Goal: Task Accomplishment & Management: Use online tool/utility

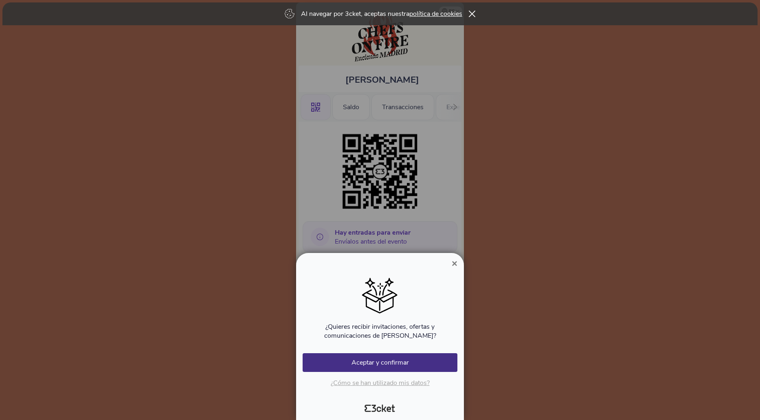
click at [456, 263] on span "×" at bounding box center [455, 263] width 6 height 11
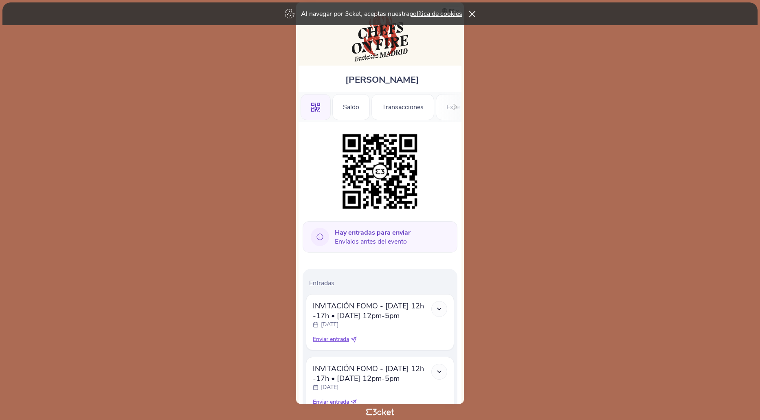
click at [471, 13] on icon at bounding box center [472, 14] width 7 height 7
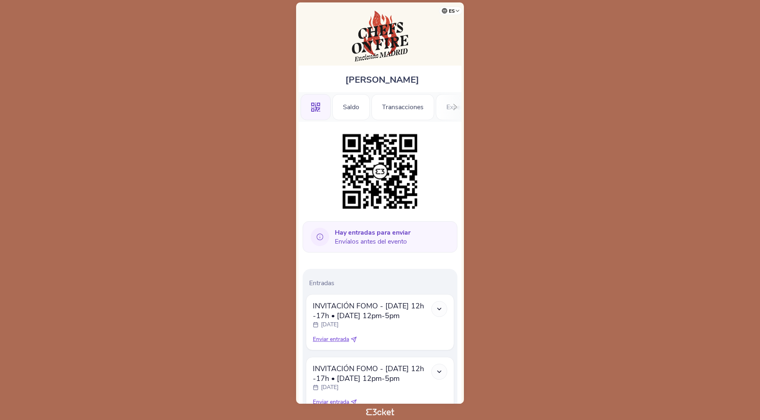
click at [451, 106] on div at bounding box center [455, 107] width 13 height 30
click at [441, 114] on div "Información" at bounding box center [432, 107] width 56 height 26
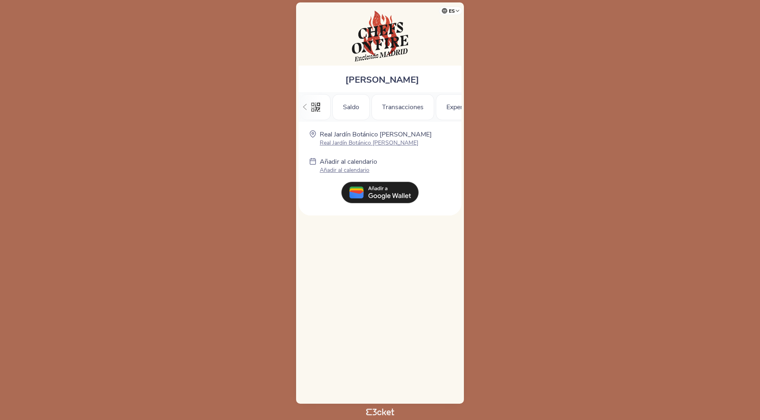
scroll to position [0, 91]
click at [377, 113] on div "Experiencias" at bounding box center [372, 107] width 57 height 26
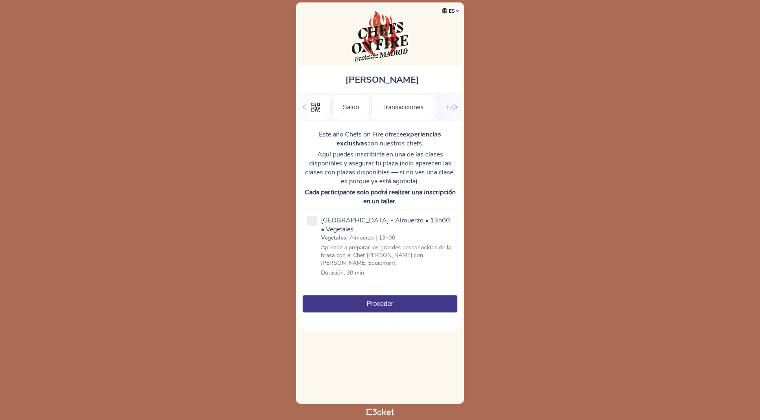
scroll to position [0, 87]
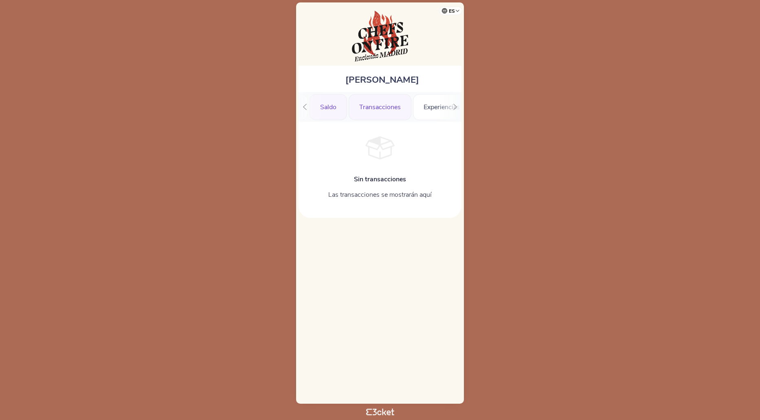
click at [331, 105] on div "Saldo" at bounding box center [327, 107] width 37 height 26
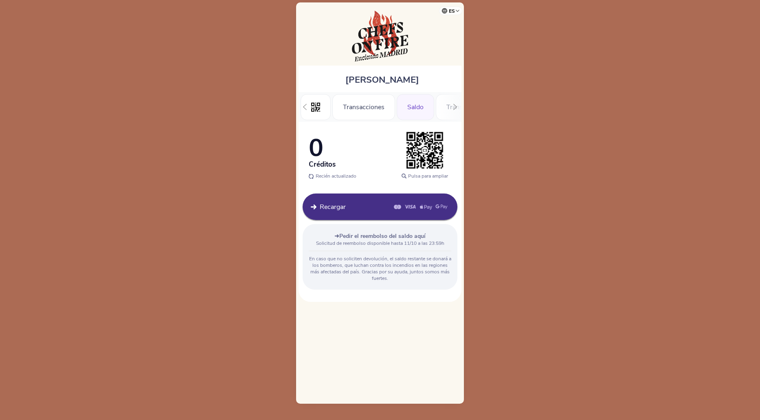
click at [383, 106] on div "Transacciones" at bounding box center [363, 107] width 63 height 26
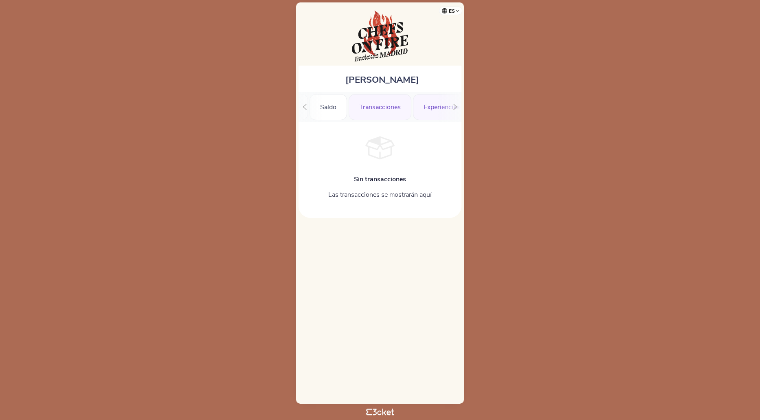
drag, startPoint x: 441, startPoint y: 111, endPoint x: 428, endPoint y: 108, distance: 13.7
click at [428, 108] on div "Experiencias" at bounding box center [441, 107] width 57 height 26
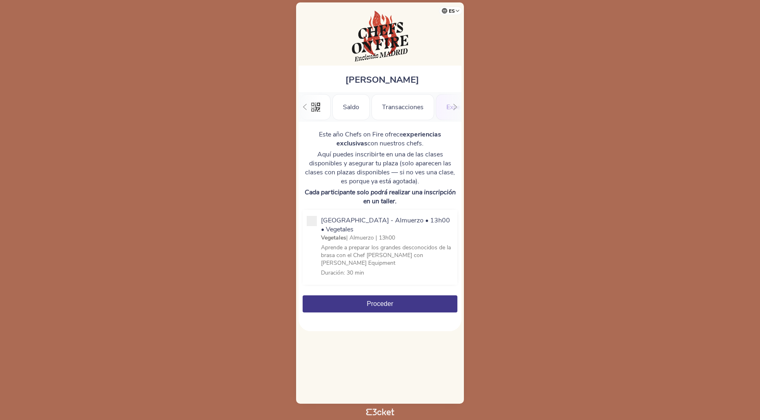
scroll to position [0, 84]
click at [326, 105] on div "Transacciones" at bounding box center [318, 107] width 63 height 26
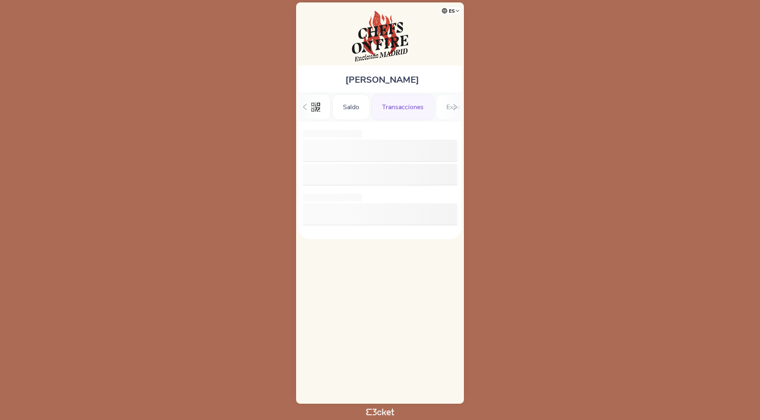
scroll to position [0, 23]
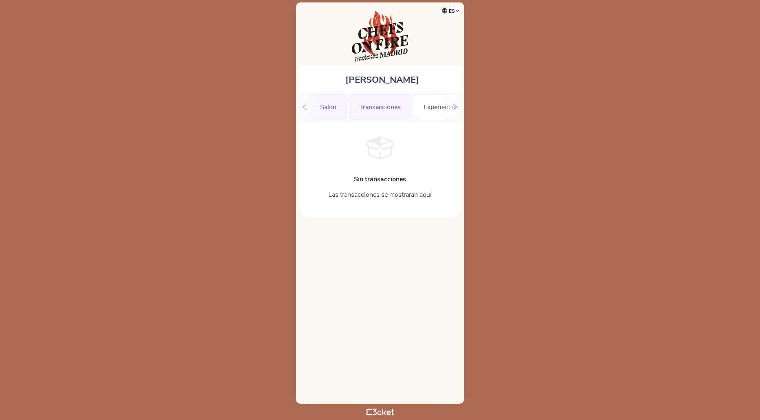
click at [344, 114] on div "Saldo" at bounding box center [327, 107] width 37 height 26
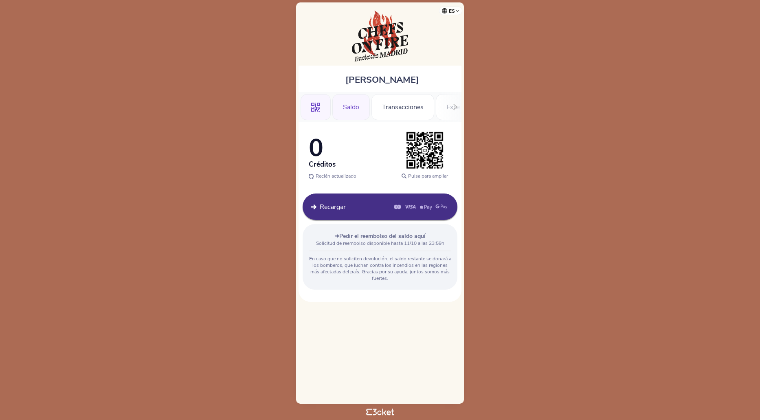
click at [325, 111] on div ".st0{fill-rule:evenodd;clip-rule:evenodd;}" at bounding box center [316, 107] width 30 height 26
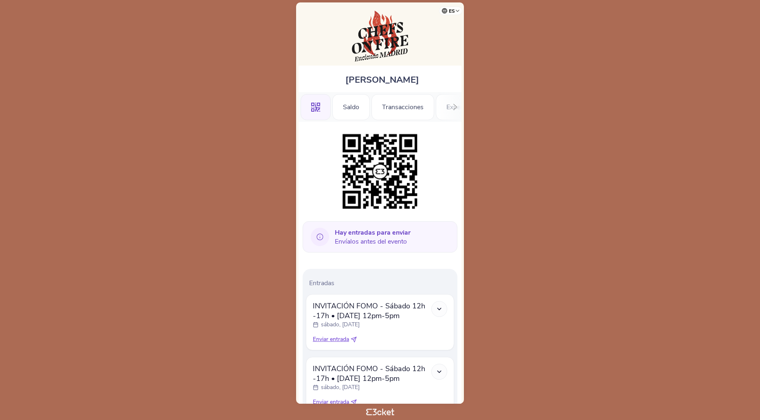
click at [438, 307] on icon at bounding box center [439, 308] width 7 height 7
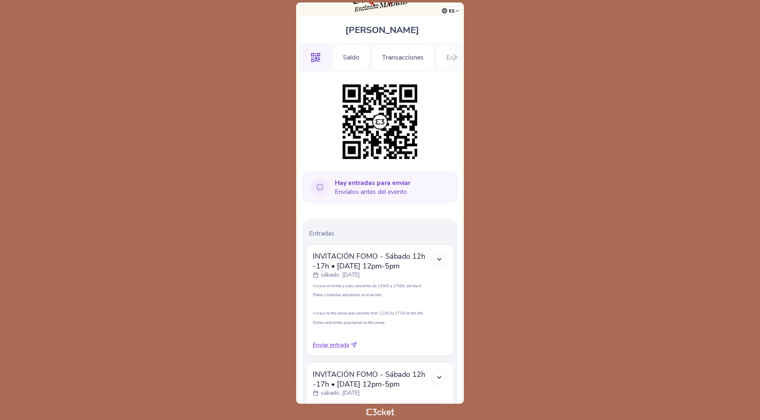
scroll to position [50, 0]
click at [342, 347] on span "Enviar entrada" at bounding box center [331, 344] width 36 height 8
select select "34"
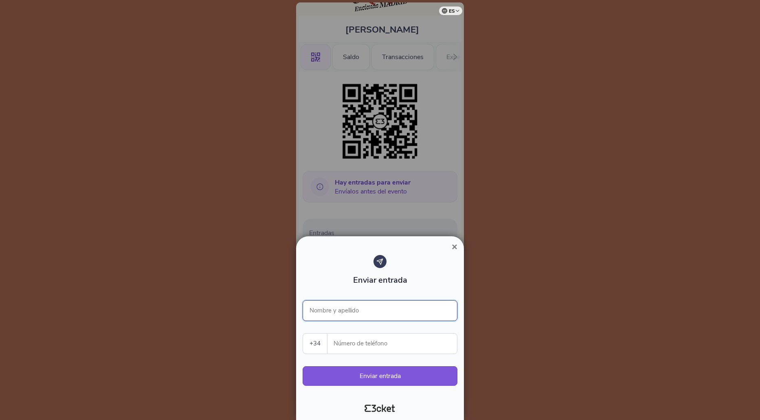
click at [338, 314] on input "Nombre y apellido" at bounding box center [380, 310] width 155 height 21
type input "Brian Dal Pont Barredo"
click at [353, 341] on input "Número de teléfono" at bounding box center [395, 343] width 123 height 20
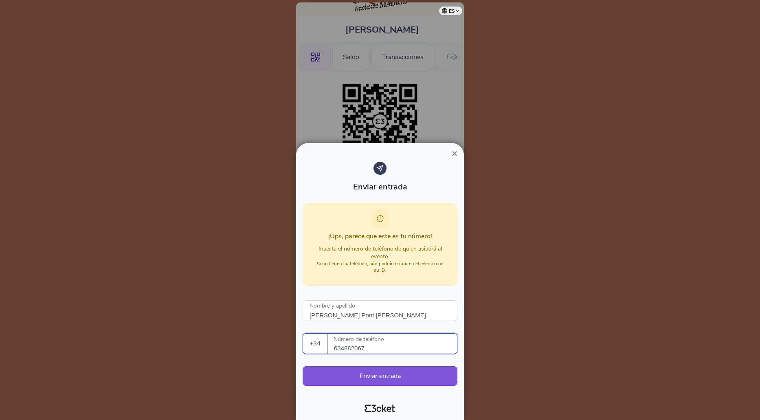
type input "634882067"
click at [452, 151] on span "×" at bounding box center [455, 153] width 6 height 11
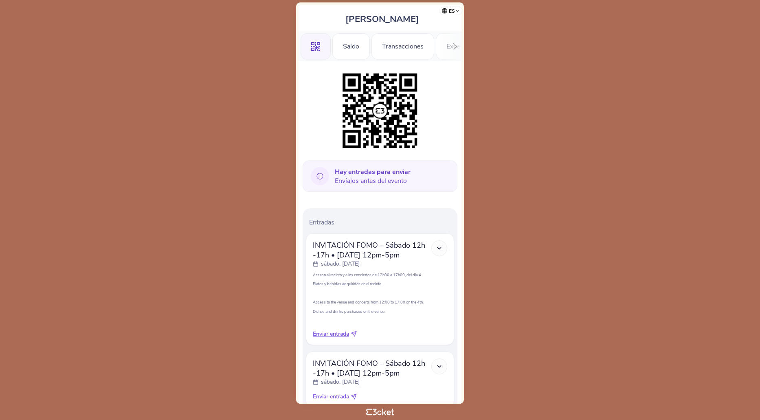
scroll to position [118, 0]
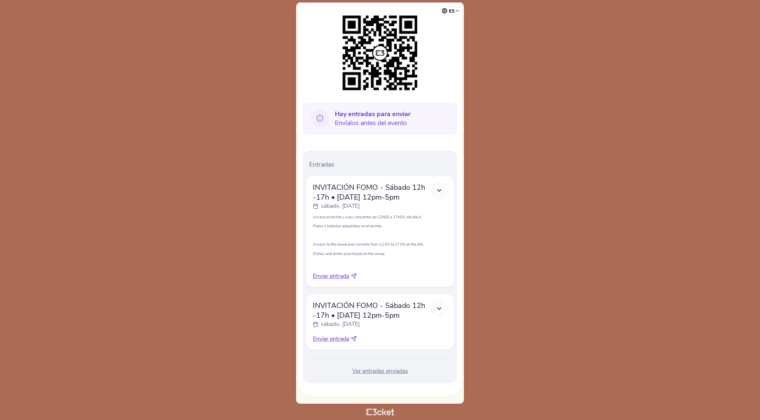
click at [437, 312] on icon at bounding box center [439, 308] width 7 height 7
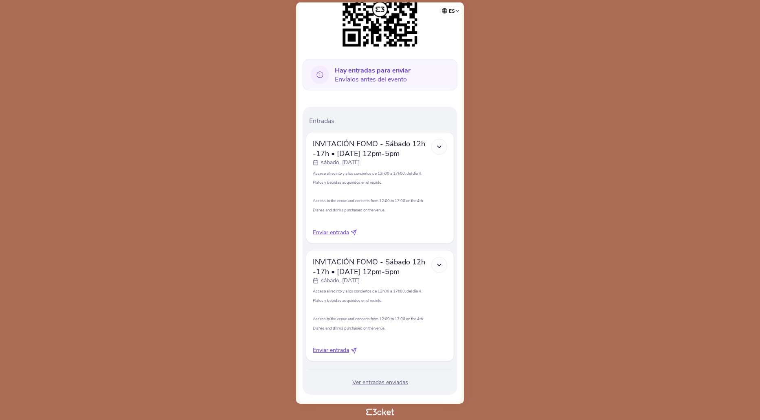
scroll to position [162, 0]
click at [339, 350] on span "Enviar entrada" at bounding box center [331, 350] width 36 height 8
select select "34"
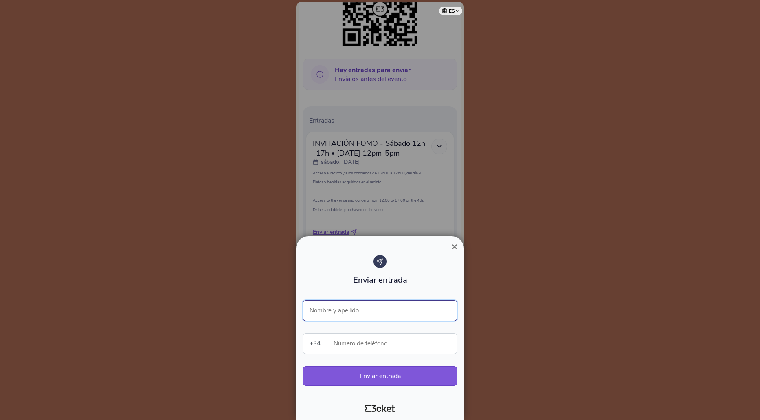
click at [341, 308] on input "Nombre y apellido" at bounding box center [380, 310] width 155 height 21
click at [351, 337] on input "Número de teléfono" at bounding box center [395, 343] width 123 height 20
paste input "34652371421"
type input "Jazmín Mosse"
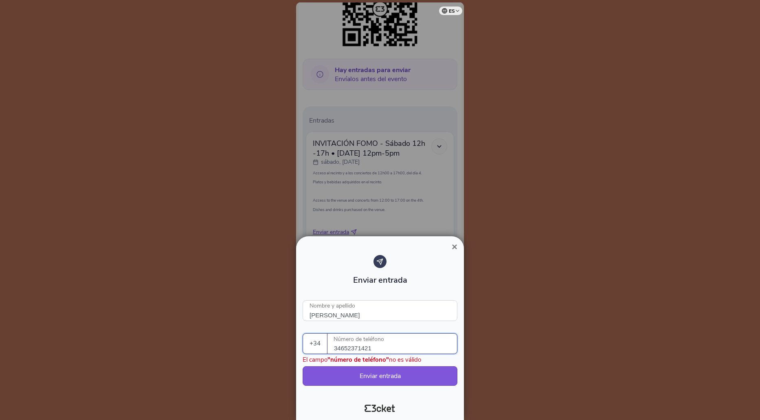
click at [342, 350] on input "34652371421" at bounding box center [395, 343] width 123 height 20
type input "652371421"
click at [362, 374] on button "Enviar entrada" at bounding box center [380, 376] width 155 height 20
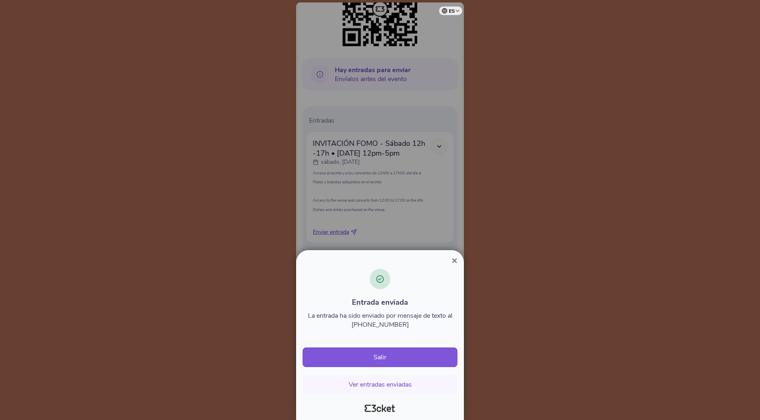
click at [455, 263] on span "×" at bounding box center [455, 260] width 6 height 11
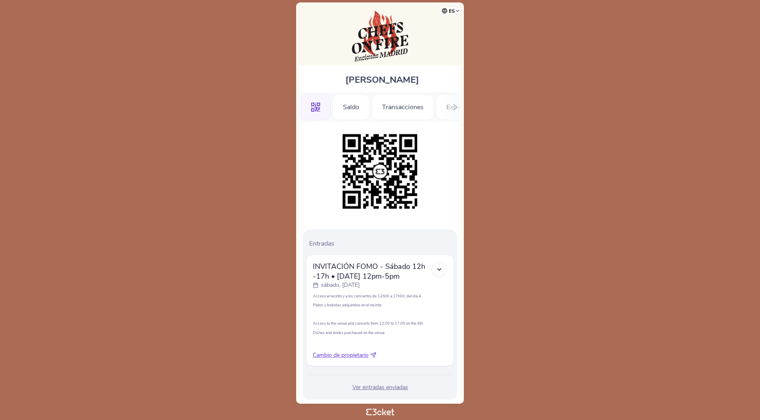
click at [375, 354] on icon at bounding box center [374, 353] width 3 height 3
select select "34"
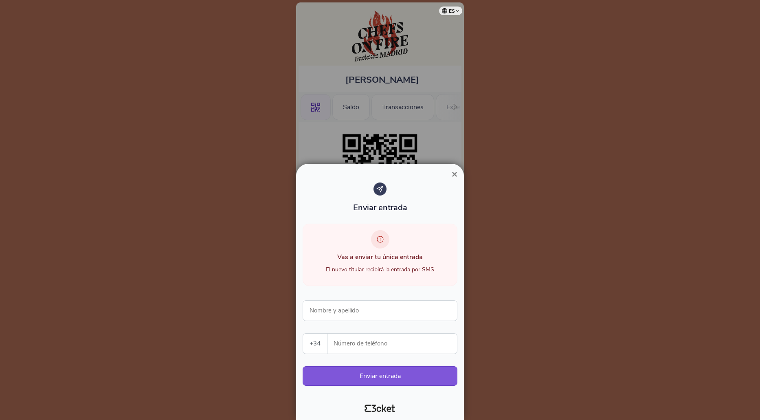
click at [455, 172] on span "×" at bounding box center [455, 174] width 6 height 11
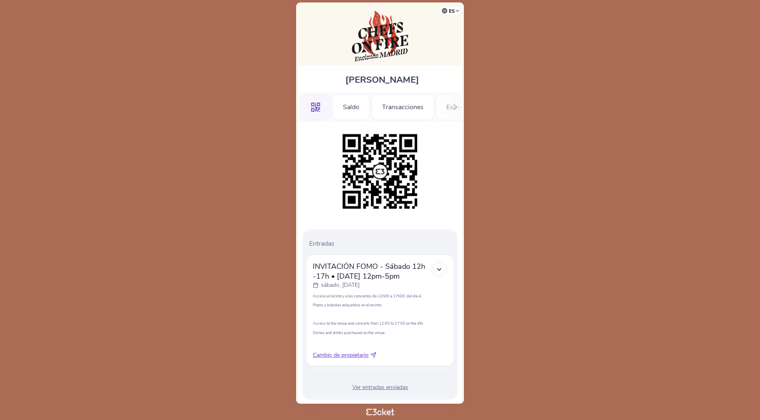
click at [375, 390] on div "Ver entradas enviadas" at bounding box center [380, 387] width 148 height 8
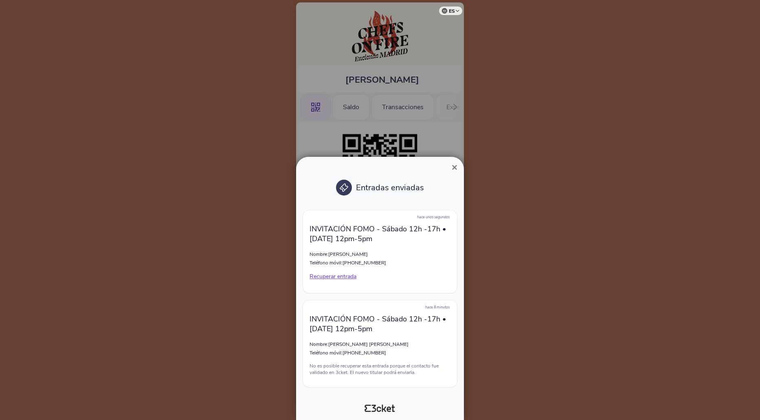
click at [350, 277] on p "Recuperar entrada" at bounding box center [379, 276] width 141 height 8
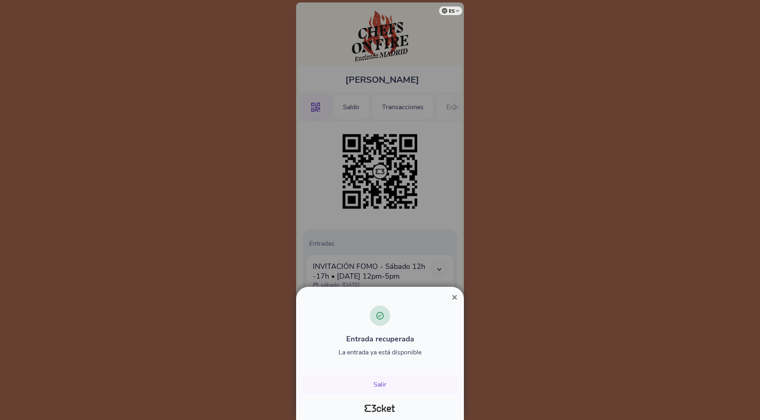
click at [454, 296] on span "×" at bounding box center [455, 297] width 6 height 11
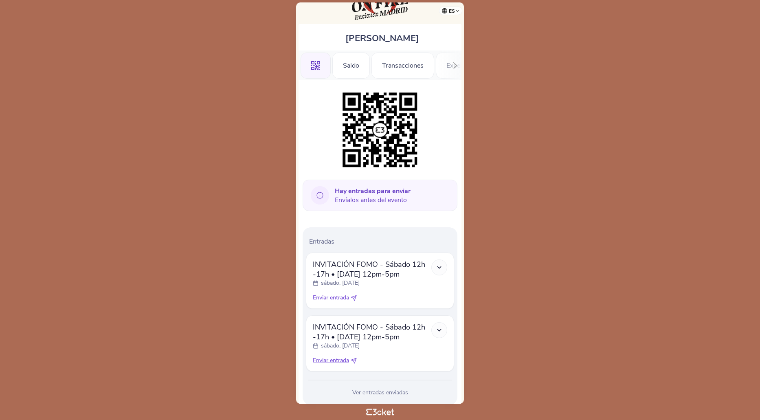
scroll to position [44, 0]
